Goal: Book appointment/travel/reservation

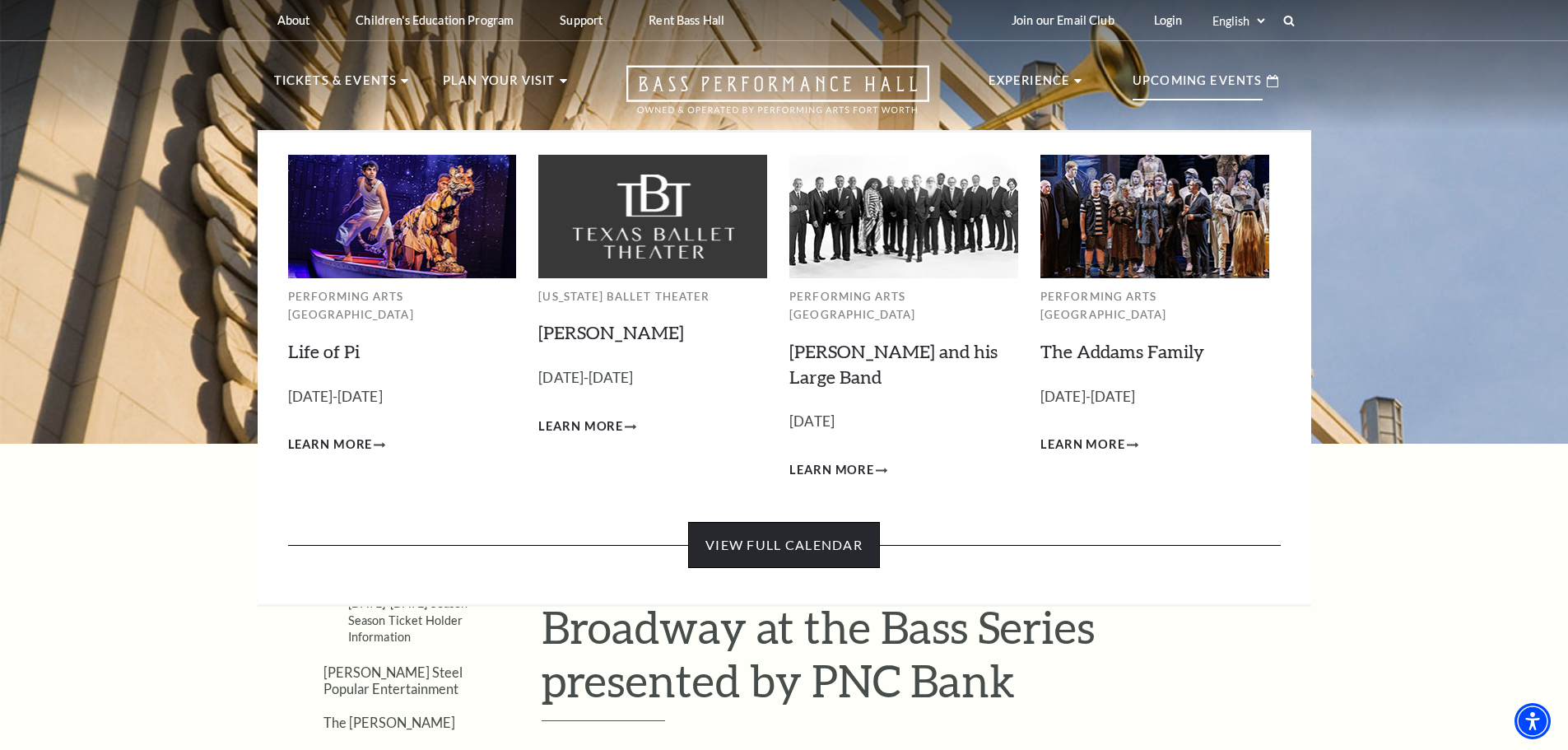
click at [760, 535] on link "View Full Calendar" at bounding box center [784, 544] width 192 height 46
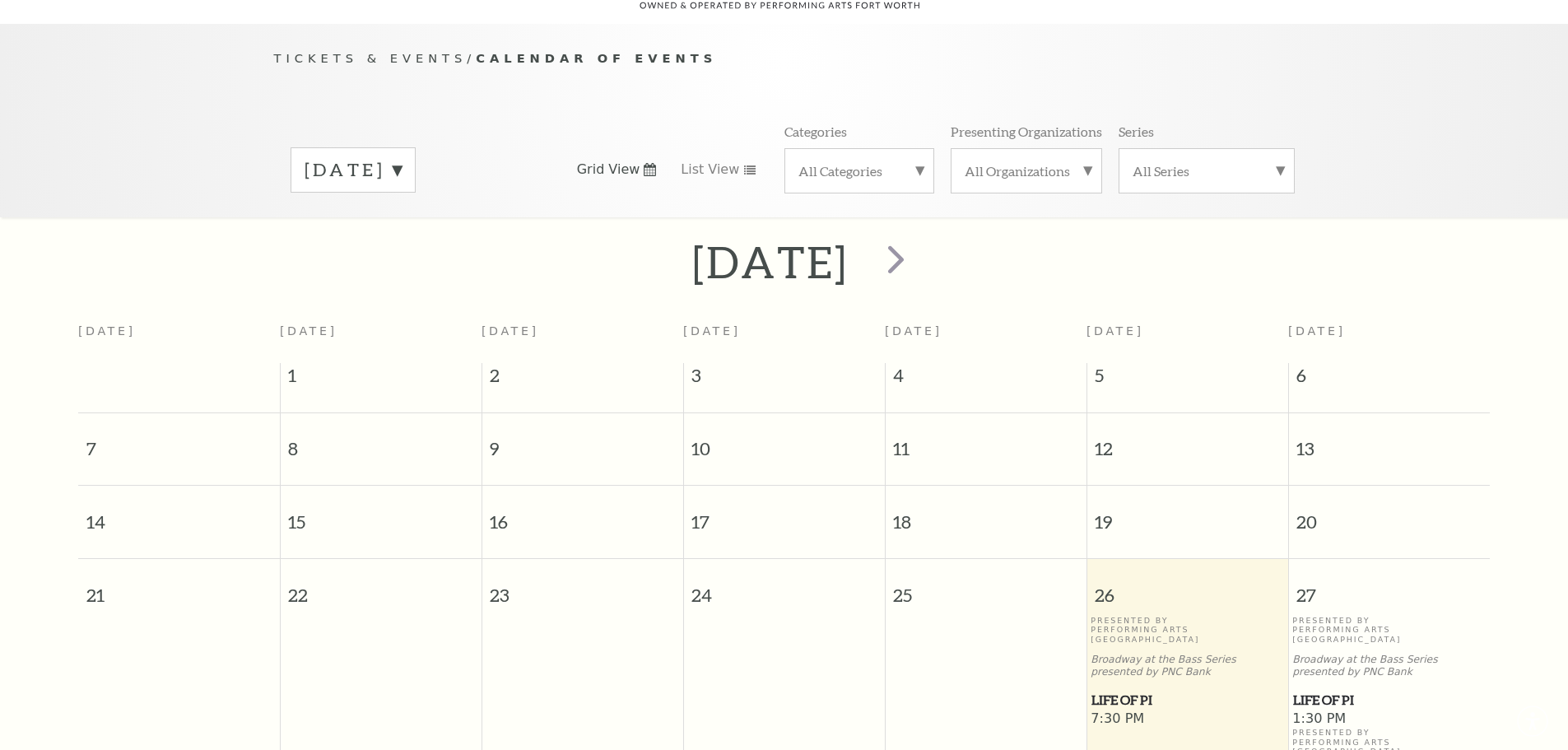
scroll to position [145, 0]
click at [402, 154] on label "September 2025" at bounding box center [353, 167] width 97 height 26
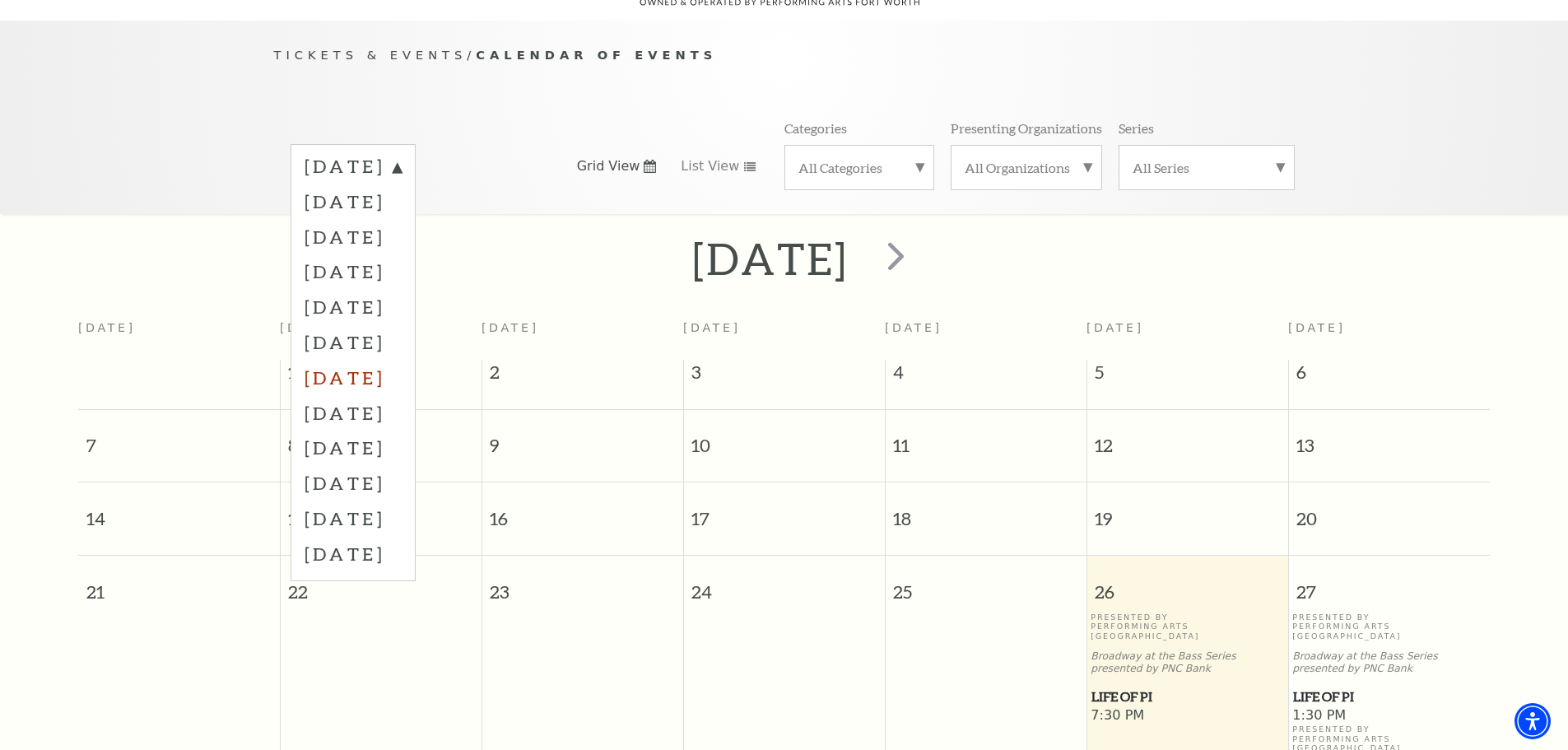
click at [402, 363] on label "March 2026" at bounding box center [353, 377] width 97 height 36
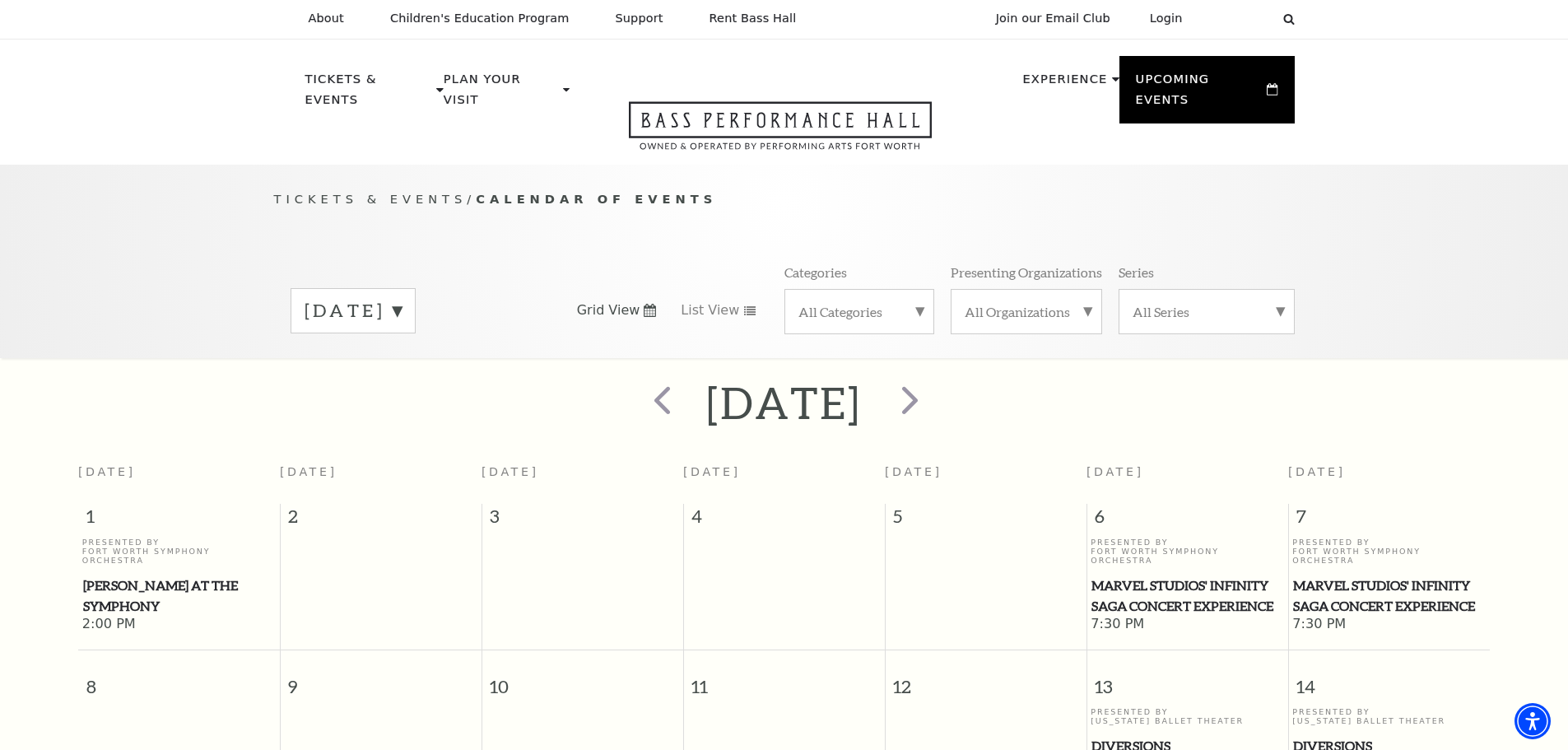
scroll to position [0, 0]
